Goal: Find contact information: Find contact information

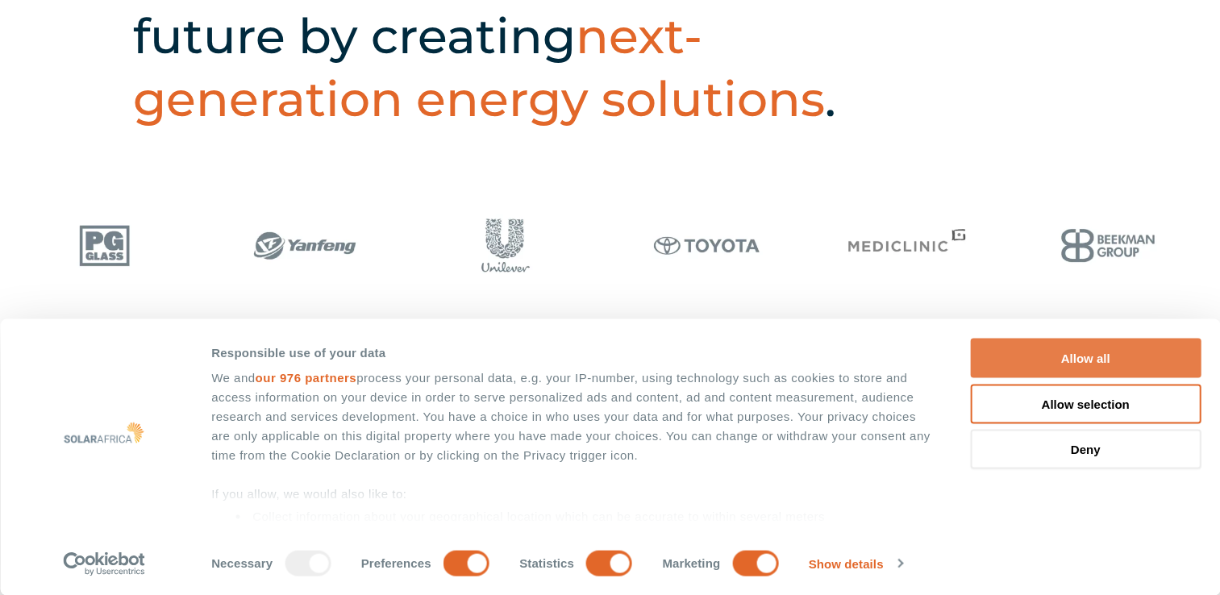
click at [1104, 347] on button "Allow all" at bounding box center [1085, 359] width 231 height 40
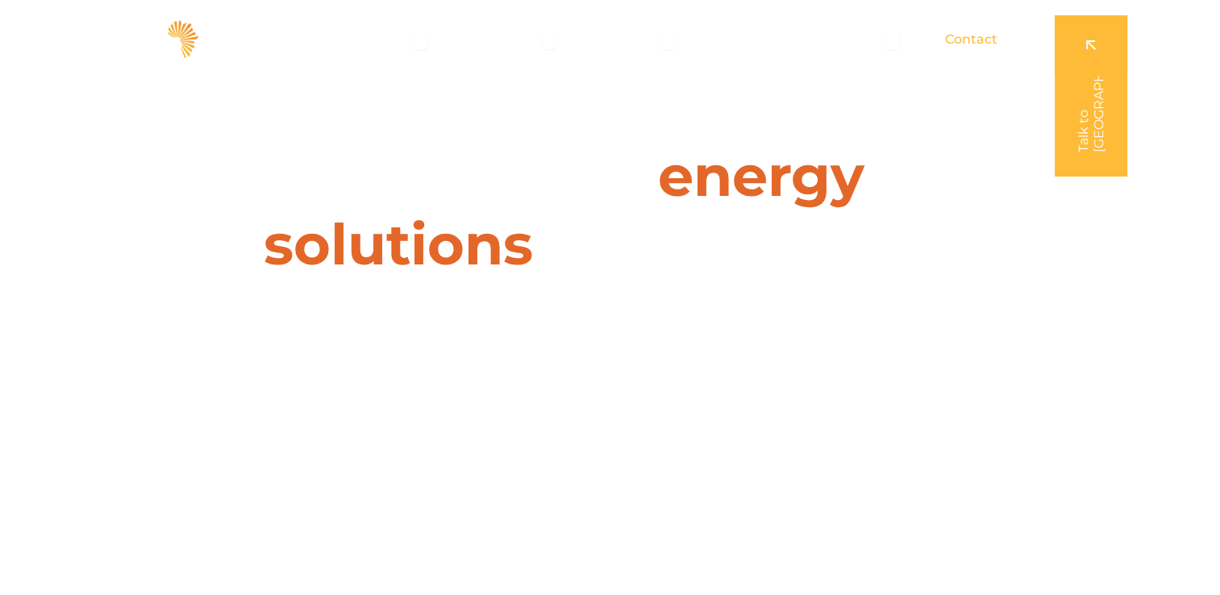
click at [967, 40] on span "Contact" at bounding box center [971, 39] width 52 height 19
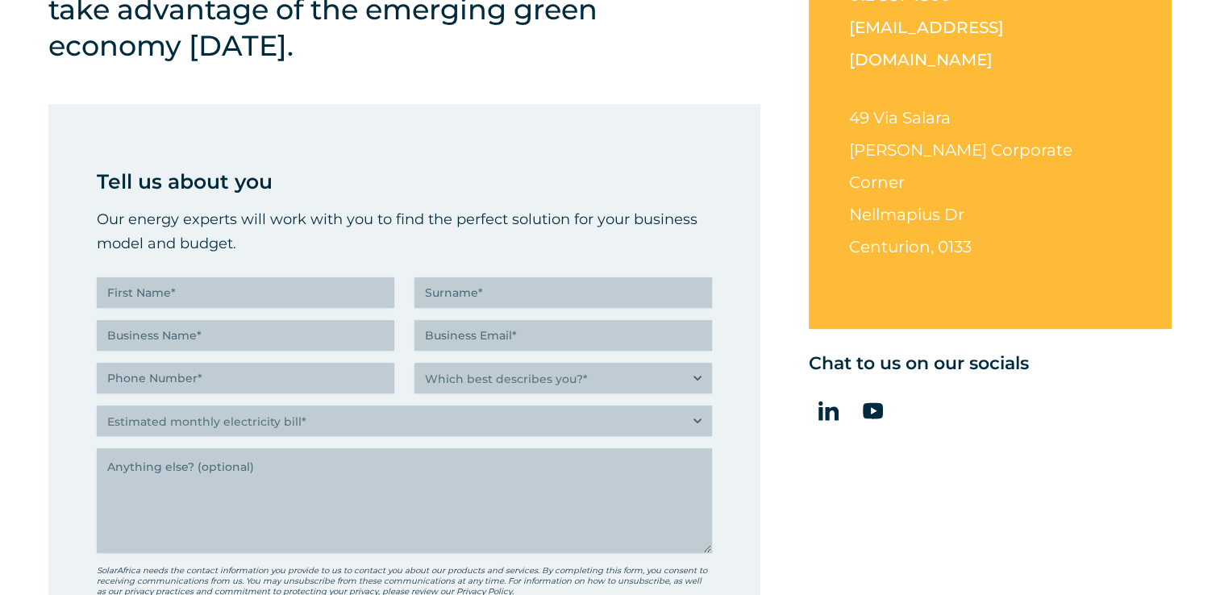
scroll to position [564, 0]
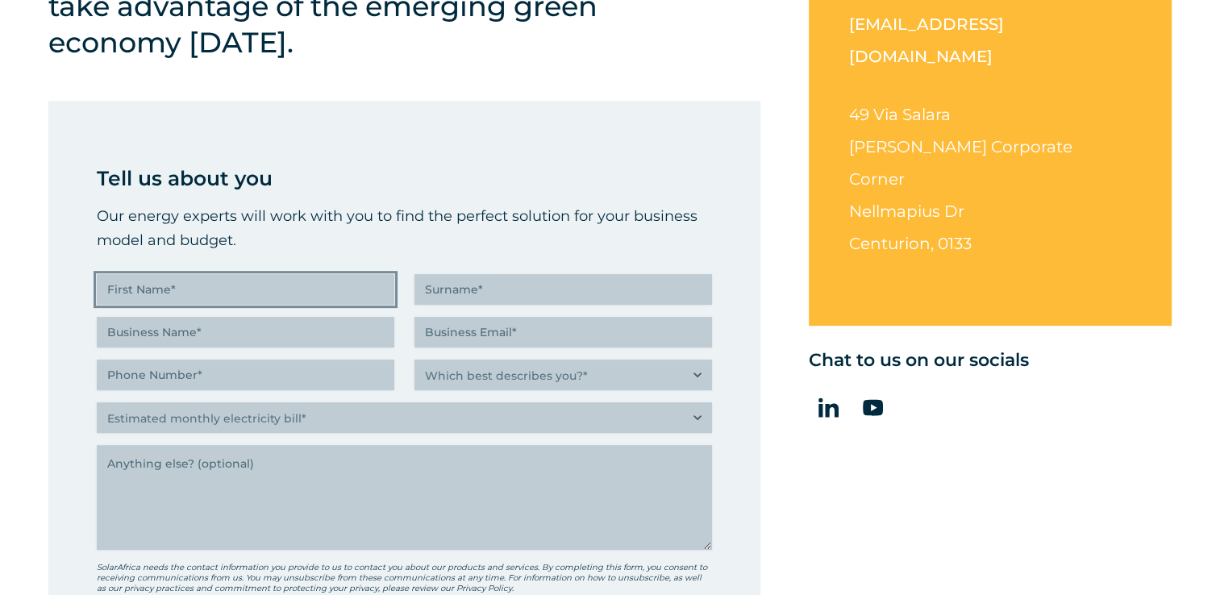
click at [298, 287] on input "First Name (Required)" at bounding box center [245, 289] width 297 height 31
type input "[PERSON_NAME]"
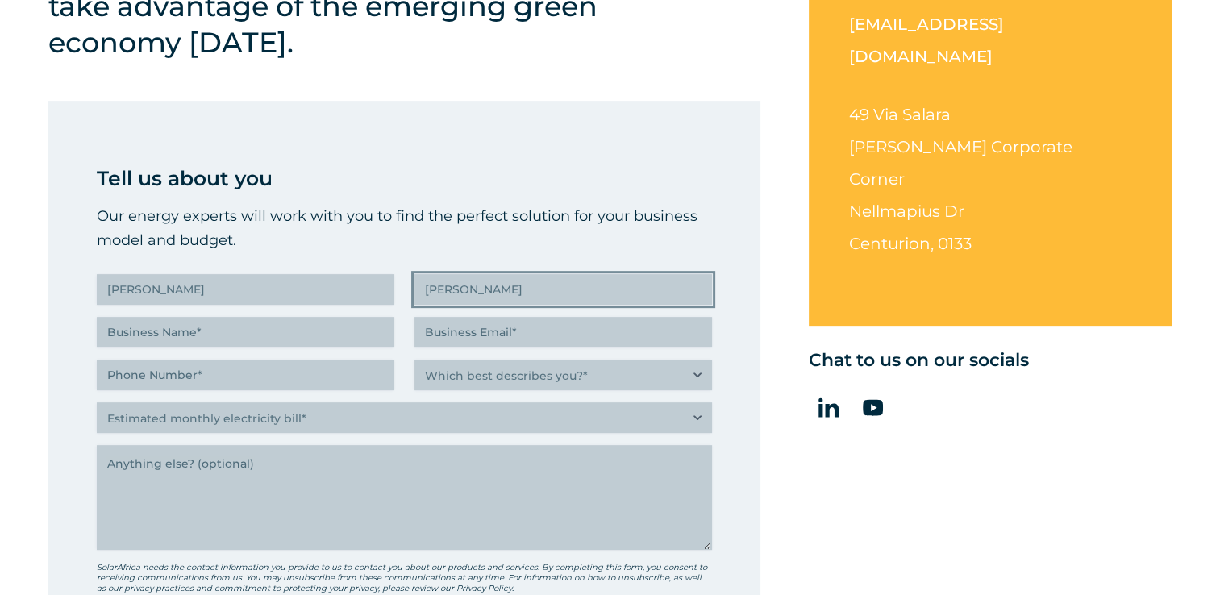
type input "[PERSON_NAME]"
type input "[EMAIL_ADDRESS][DOMAIN_NAME]"
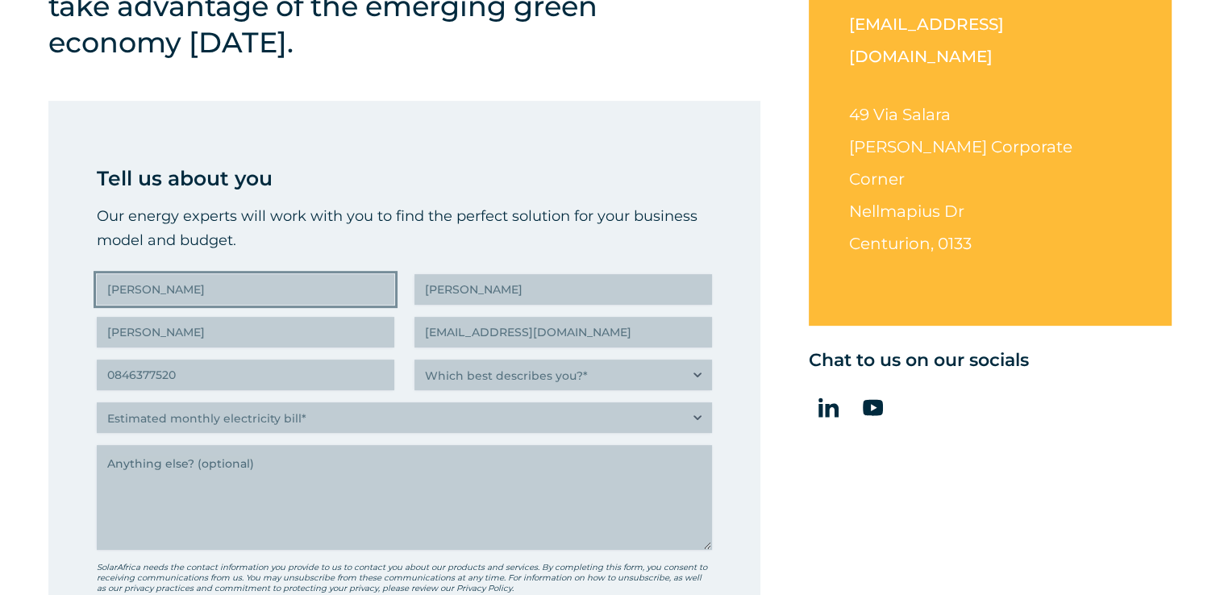
type input "(084) 637-7520"
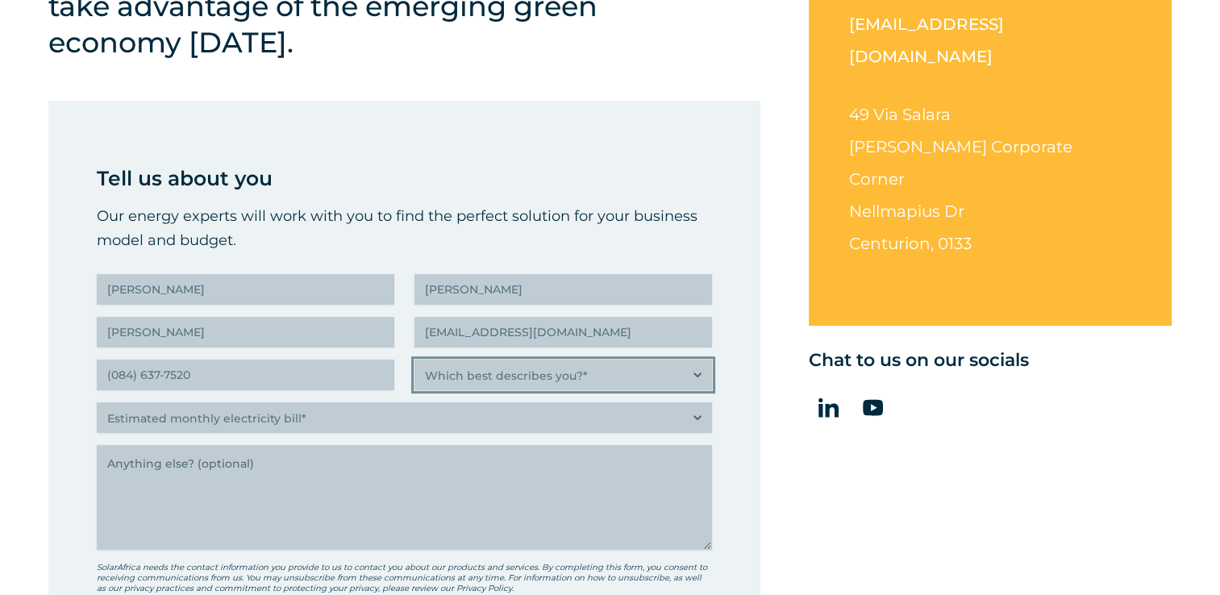
click at [538, 376] on select "Which best describes you?* Researching and identifying the best energy solution…" at bounding box center [562, 375] width 297 height 31
select select "C-suite executive or director looking for an energy solution that builds a more…"
click at [414, 360] on select "Which best describes you?* Researching and identifying the best energy solution…" at bounding box center [562, 375] width 297 height 31
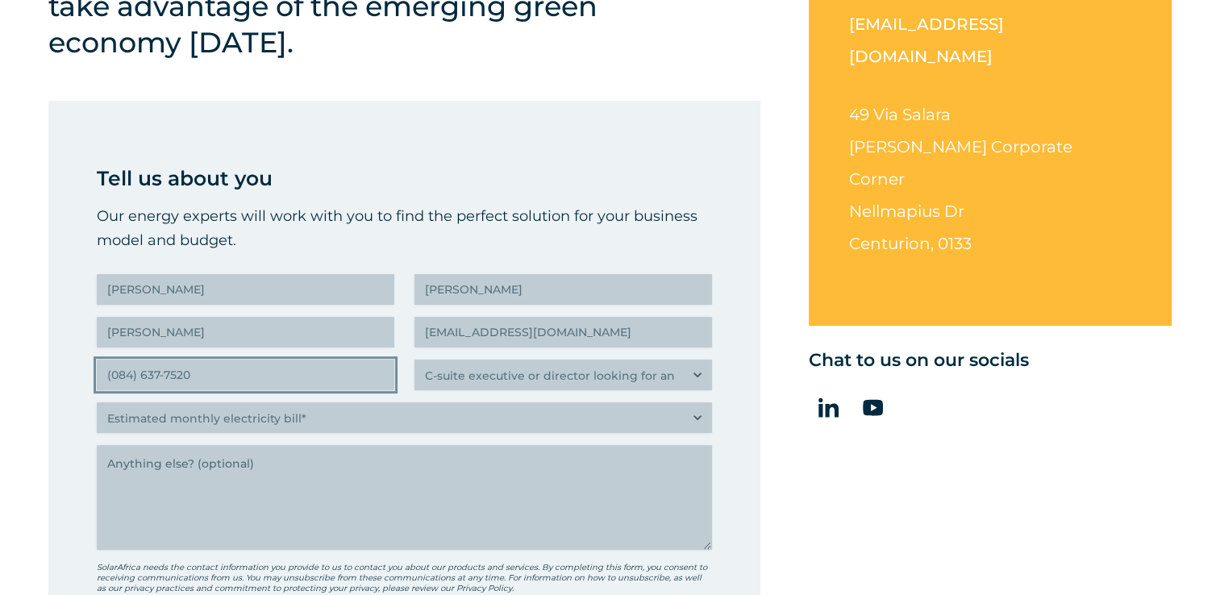
click at [208, 375] on input "(084) 637-7520" at bounding box center [245, 375] width 297 height 31
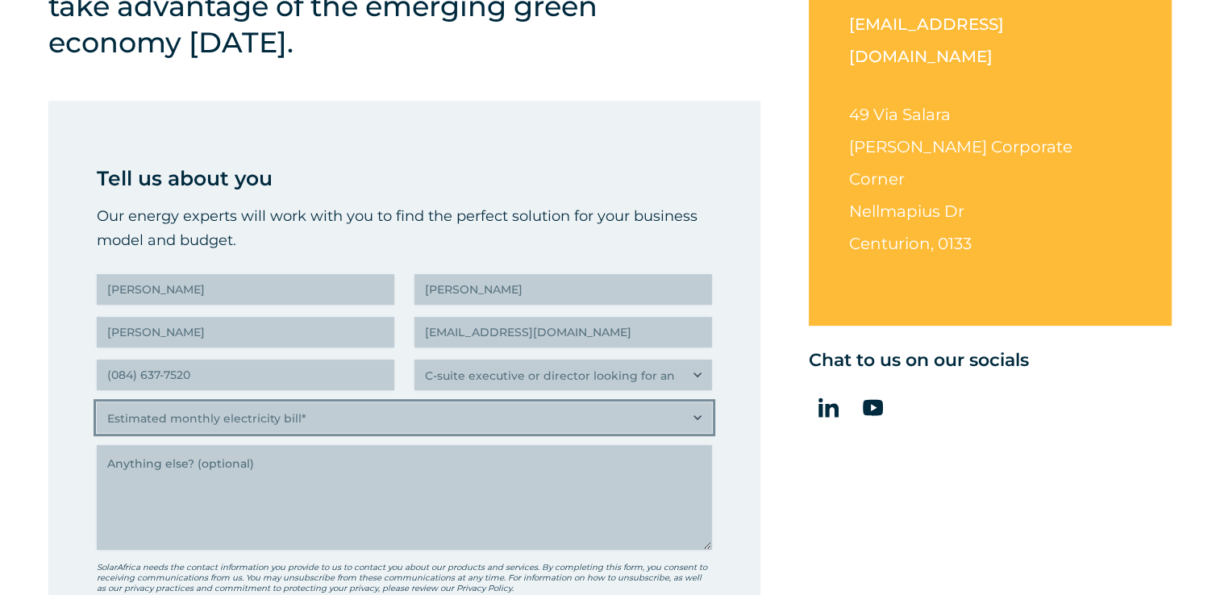
click at [275, 431] on select "Estimated monthly electricity bill* Less than R500K More than R500K" at bounding box center [404, 417] width 615 height 31
click at [276, 429] on select "Estimated monthly electricity bill* Less than R500K More than R500K" at bounding box center [404, 417] width 615 height 31
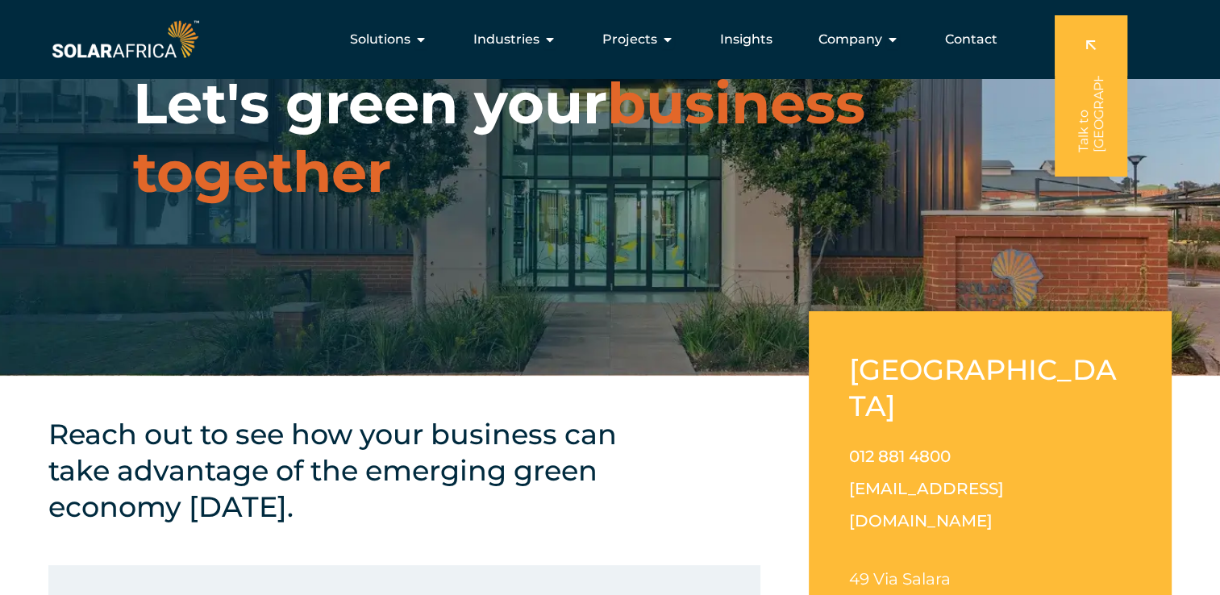
scroll to position [0, 0]
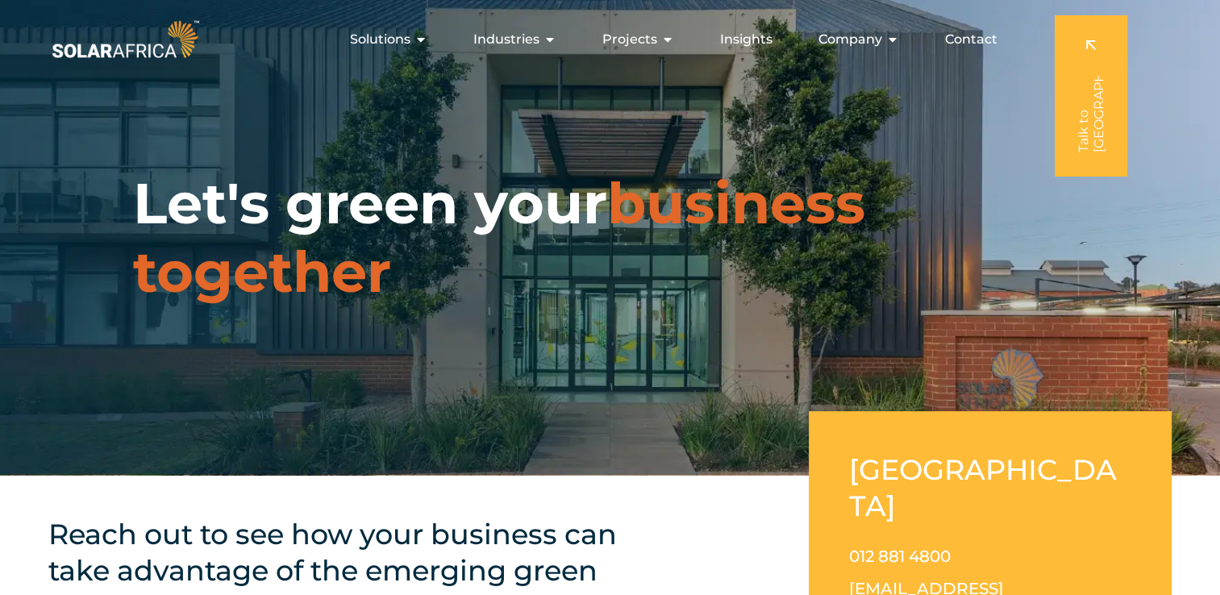
click at [978, 35] on span "Contact" at bounding box center [971, 39] width 52 height 19
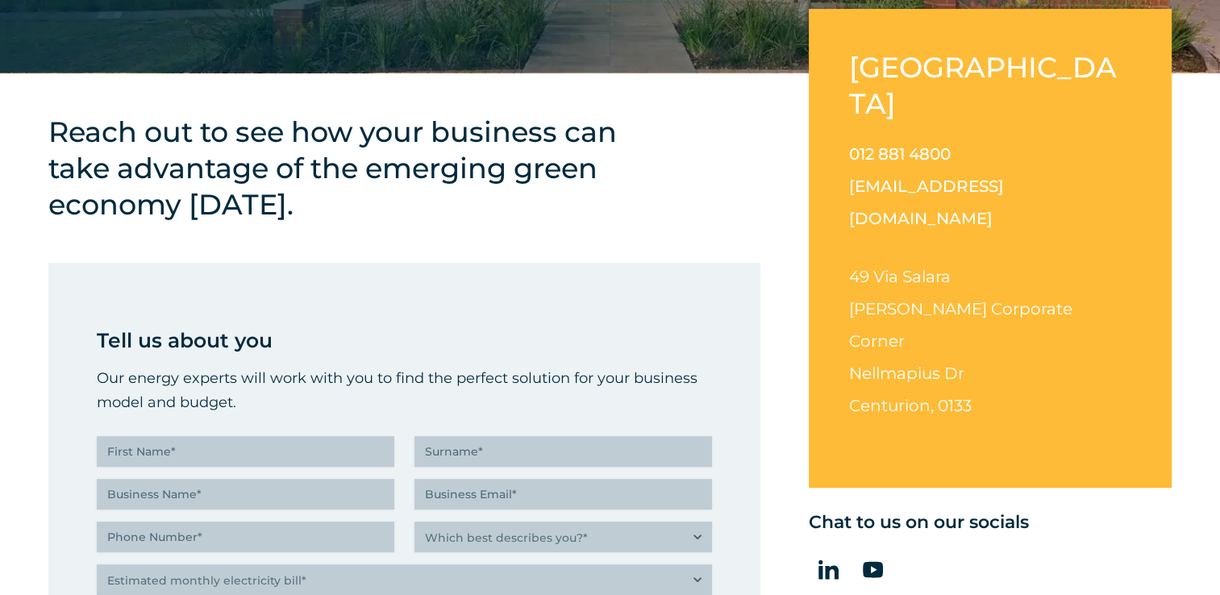
scroll to position [403, 0]
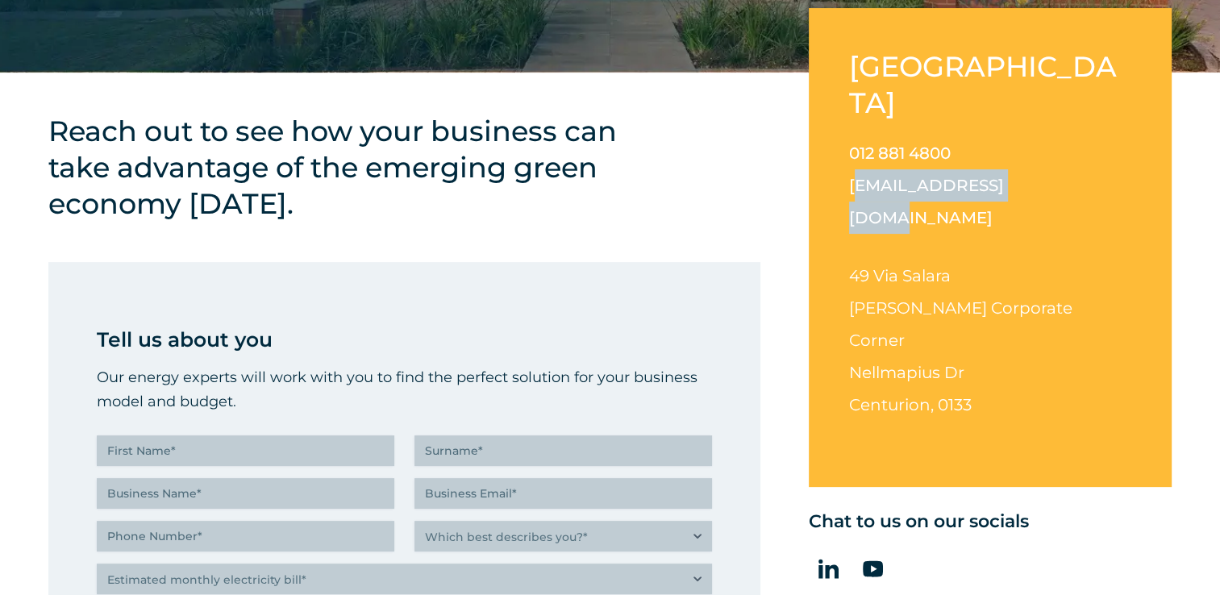
drag, startPoint x: 1024, startPoint y: 144, endPoint x: 851, endPoint y: 163, distance: 173.5
click at [851, 163] on p "012 881 4800 info@solarafrica.com" at bounding box center [990, 185] width 282 height 97
drag, startPoint x: 851, startPoint y: 163, endPoint x: 1032, endPoint y: 198, distance: 184.0
click at [1032, 260] on p "49 Via Salara Irene Corporate Corner Nellmapius Dr Centurion, 0133" at bounding box center [990, 340] width 282 height 161
drag, startPoint x: 1045, startPoint y: 150, endPoint x: 828, endPoint y: 149, distance: 216.9
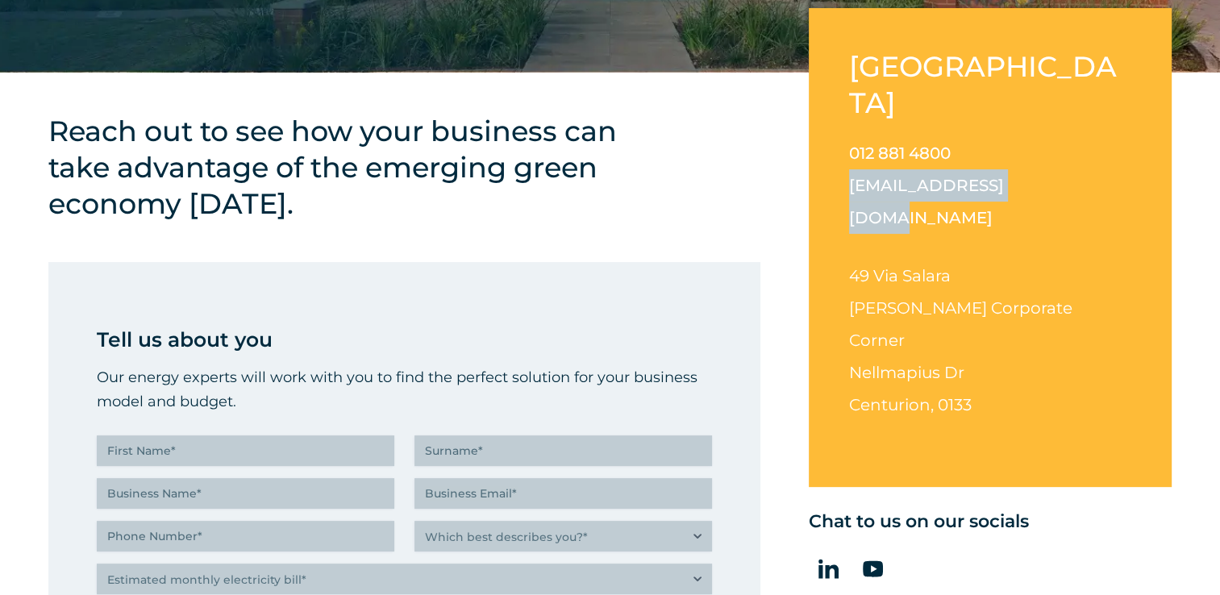
click at [828, 149] on div "South Africa 012 881 4800 info@solarafrica.com 49 Via Salara Irene Corporate Co…" at bounding box center [990, 247] width 363 height 479
copy link "[EMAIL_ADDRESS][DOMAIN_NAME]"
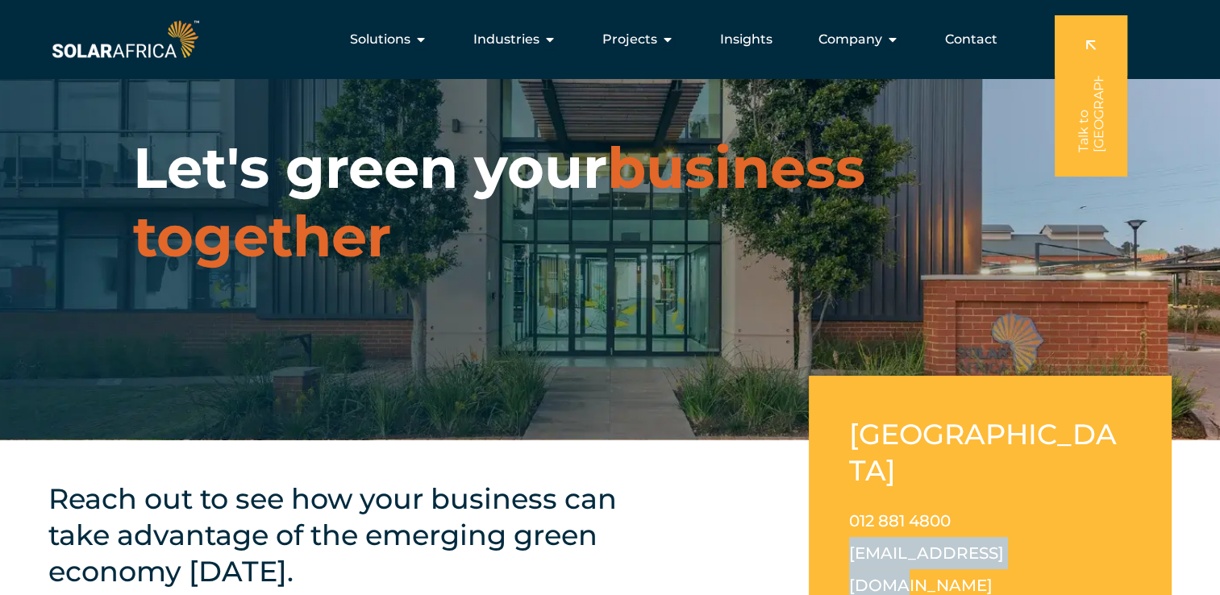
scroll to position [0, 0]
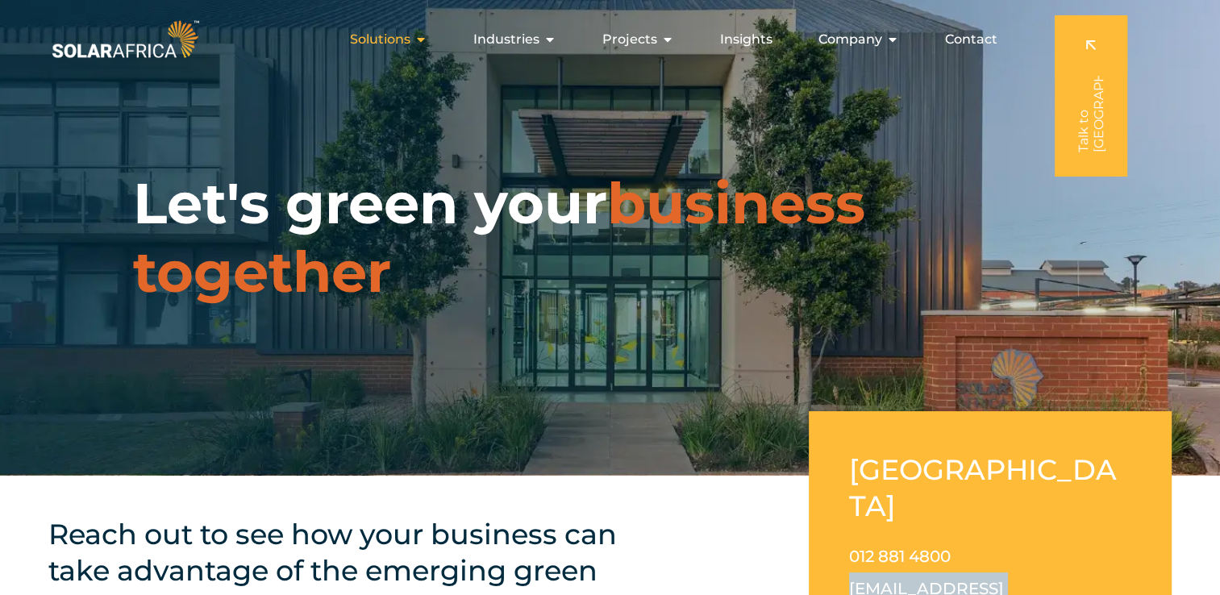
click at [389, 48] on span "Solutions" at bounding box center [380, 39] width 60 height 19
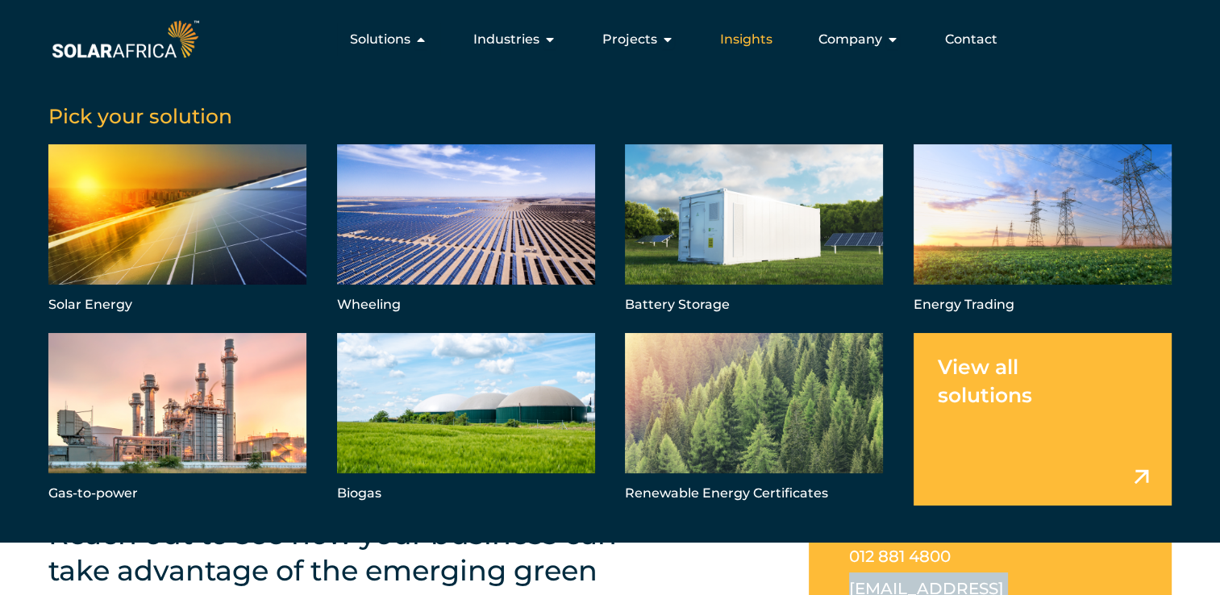
click at [776, 40] on div "Insights" at bounding box center [746, 39] width 78 height 32
click at [739, 42] on span "Insights" at bounding box center [746, 39] width 52 height 19
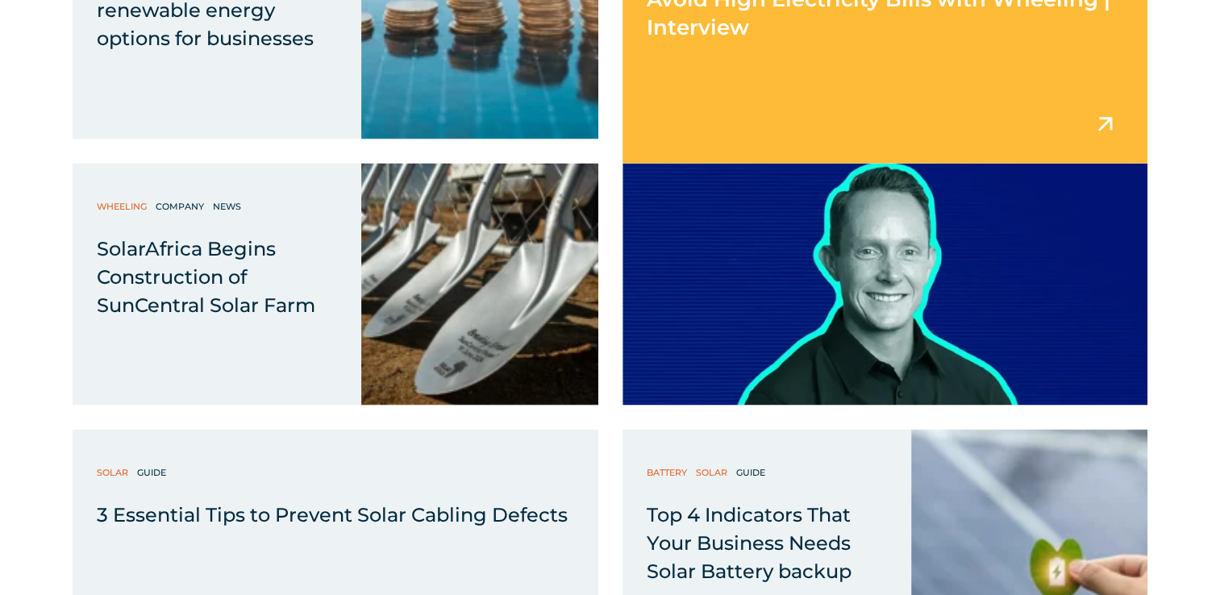
scroll to position [2983, 0]
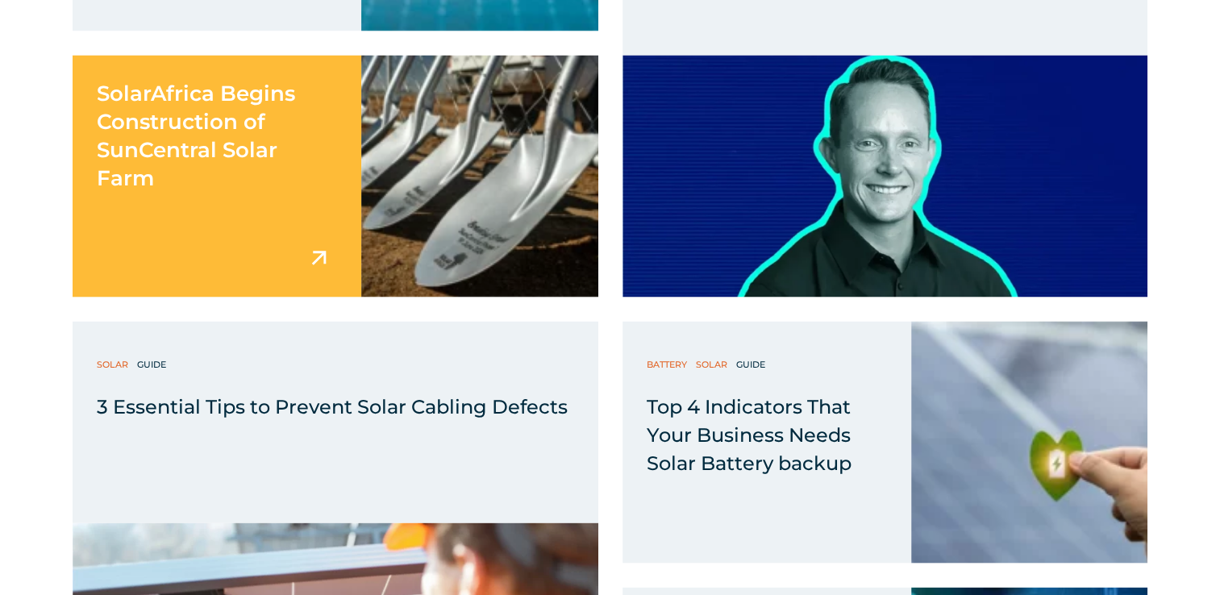
click at [329, 197] on div "SolarAfrica Begins Construction of SunCentral Solar Farm" at bounding box center [217, 176] width 289 height 242
